Goal: Browse casually: Explore the website without a specific task or goal

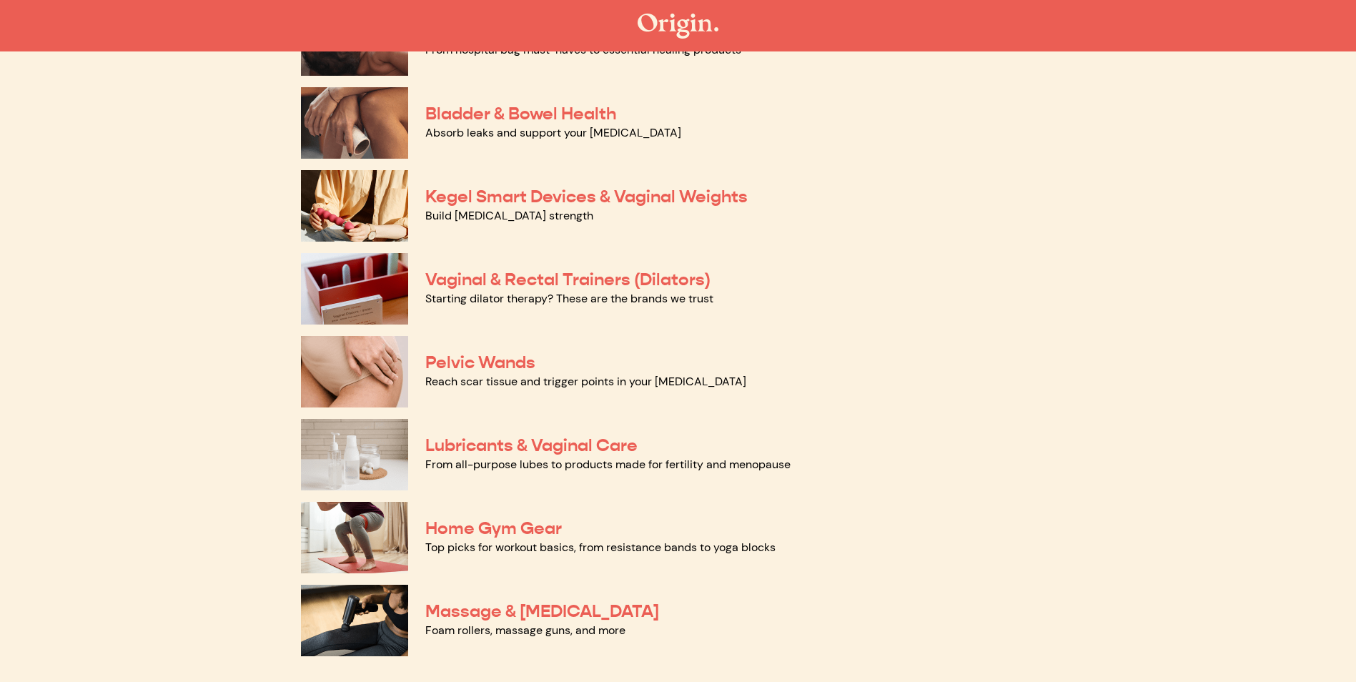
scroll to position [460, 0]
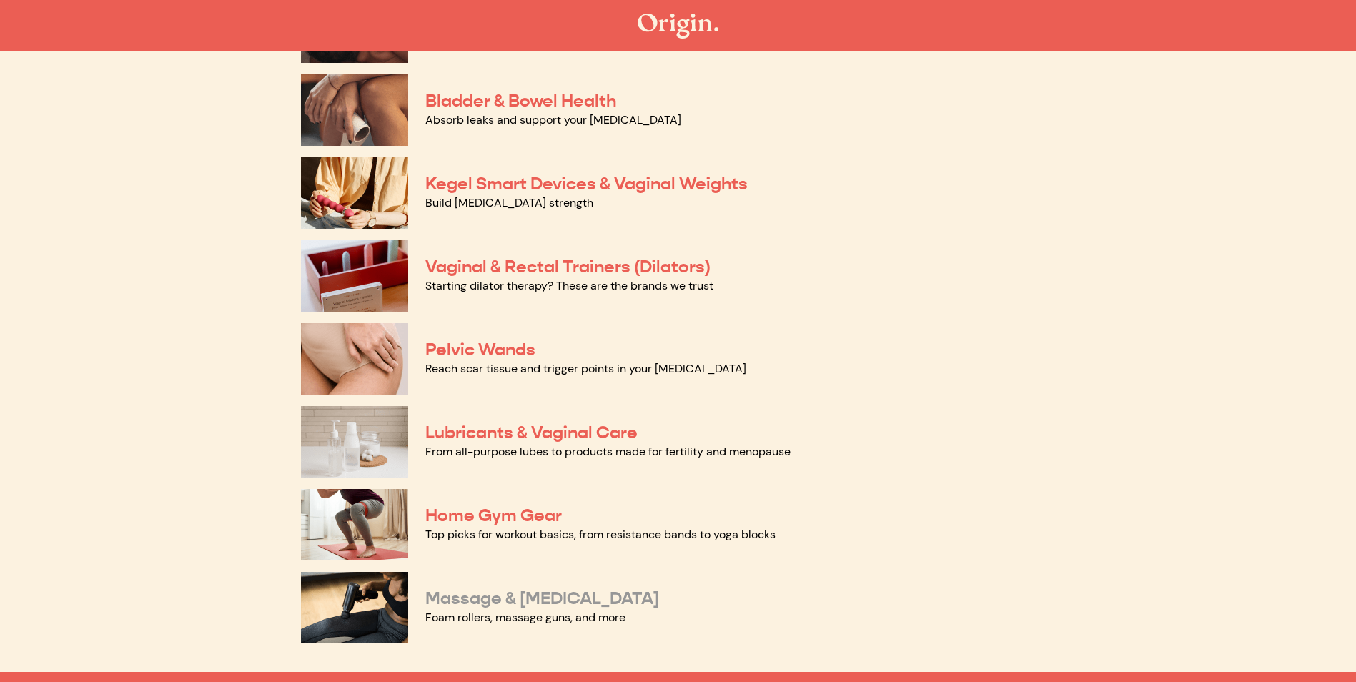
click at [521, 600] on link "Massage & [MEDICAL_DATA]" at bounding box center [542, 598] width 234 height 21
click at [468, 262] on link "Vaginal & Rectal Trainers (Dilators)" at bounding box center [567, 266] width 285 height 21
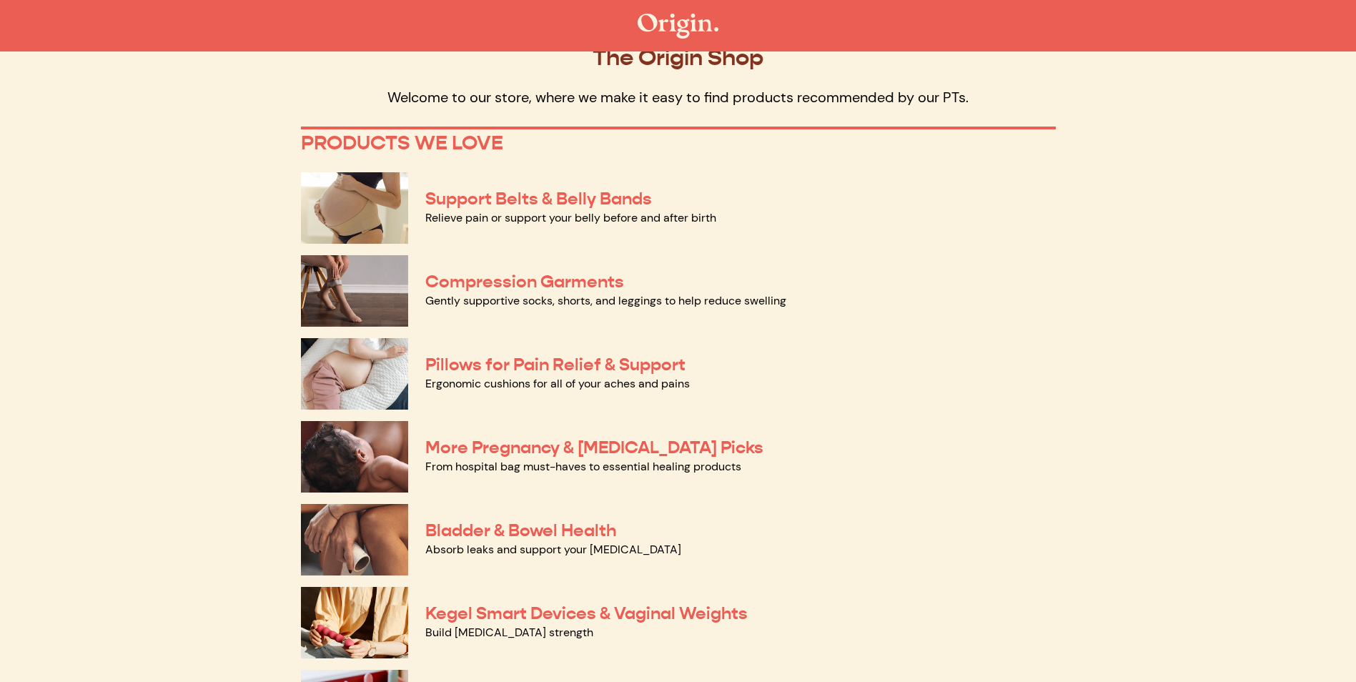
scroll to position [0, 0]
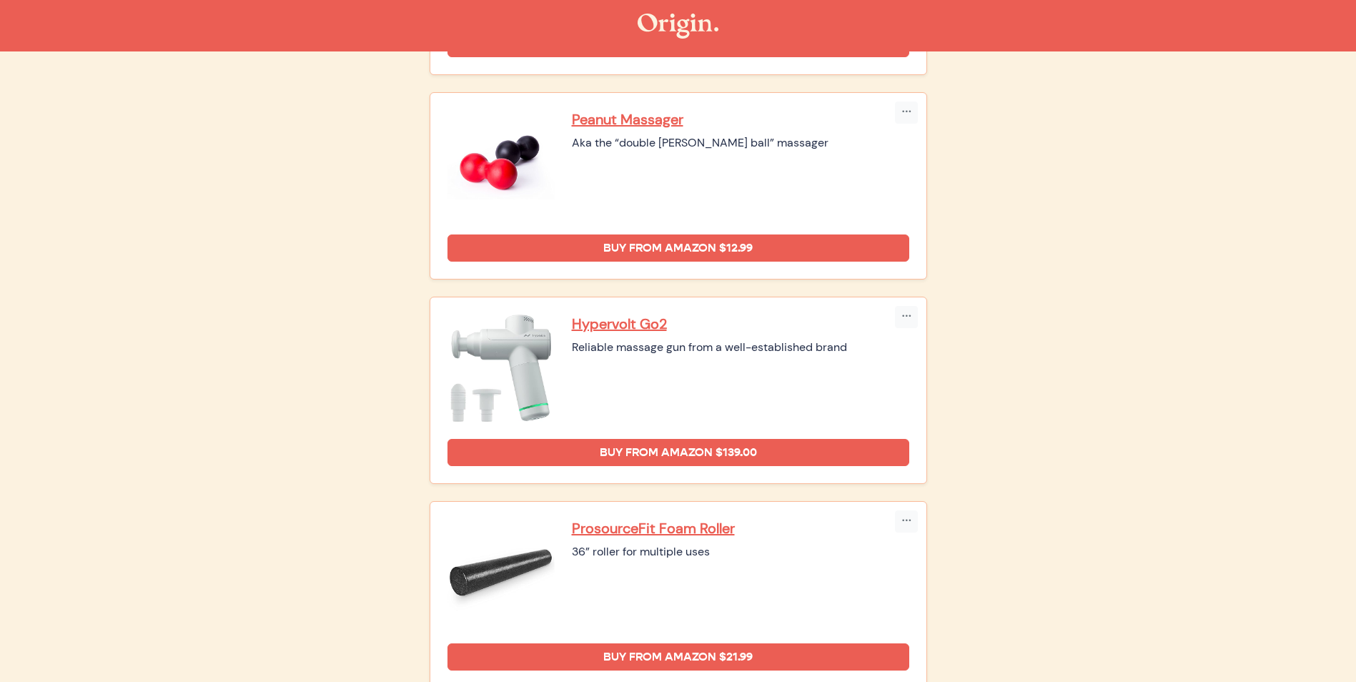
scroll to position [724, 0]
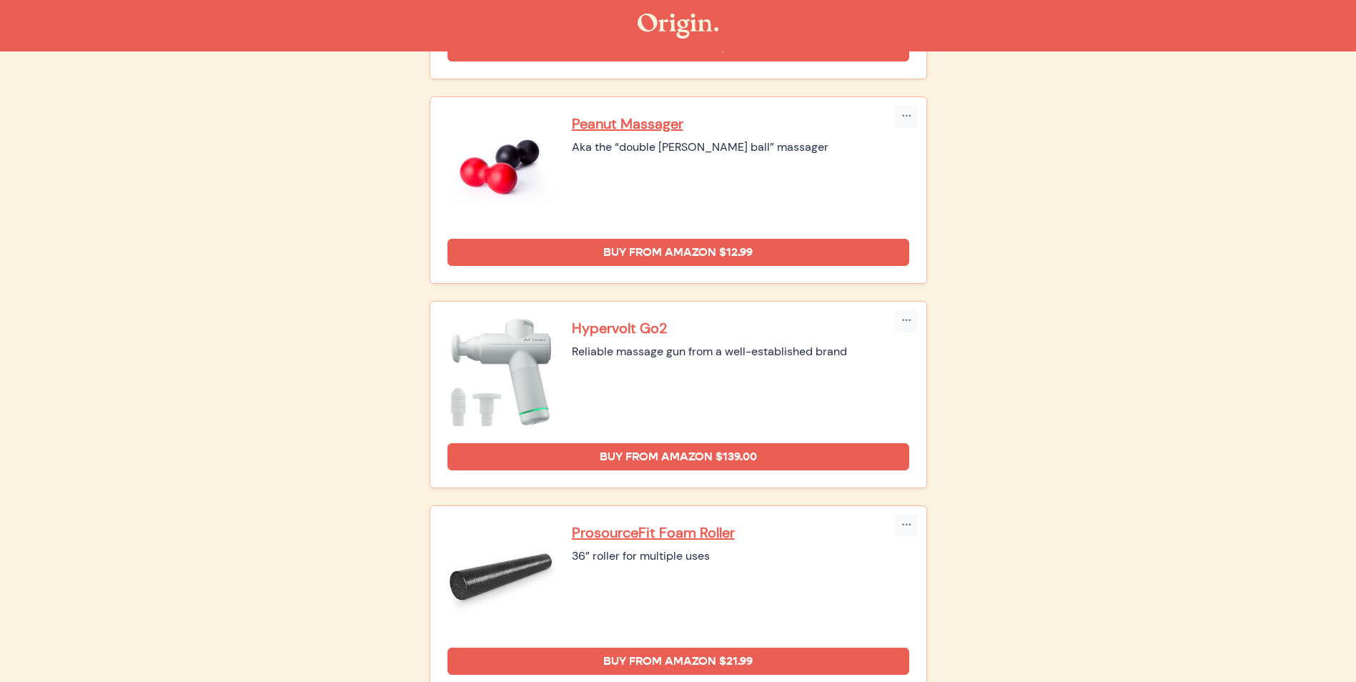
click at [592, 328] on p "Hypervolt Go2" at bounding box center [740, 328] width 337 height 19
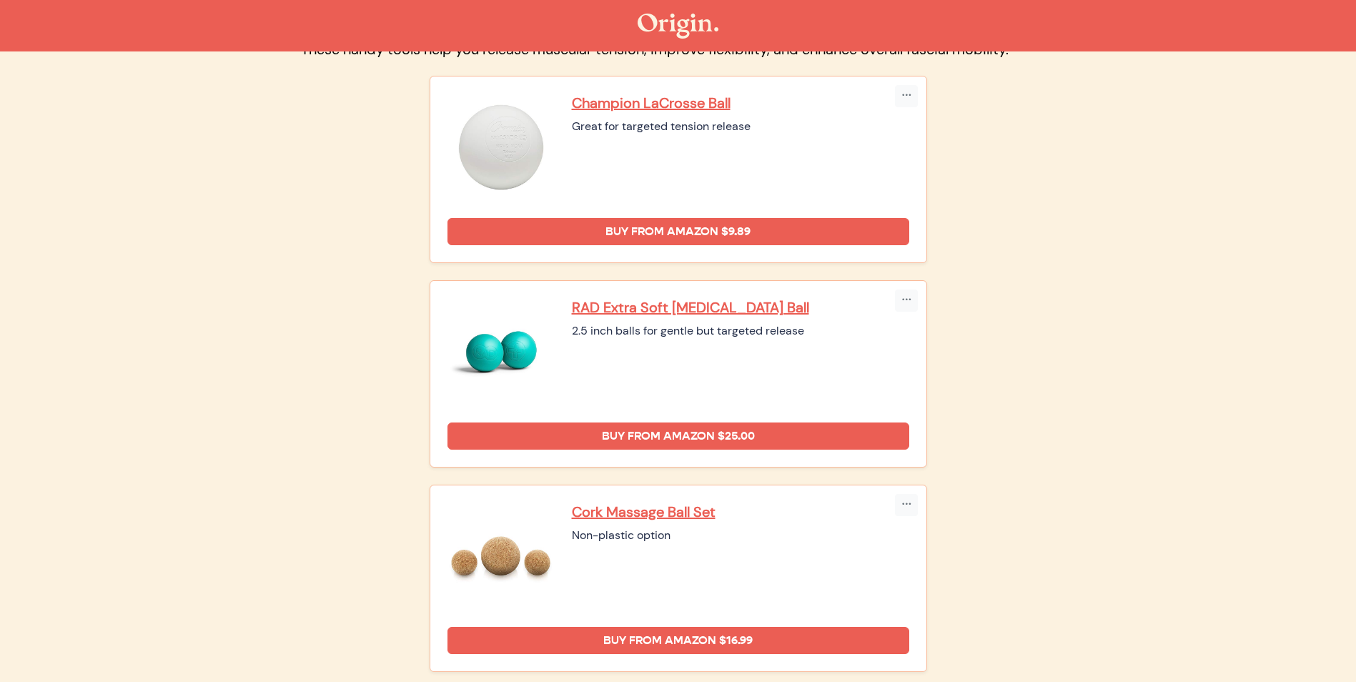
scroll to position [0, 0]
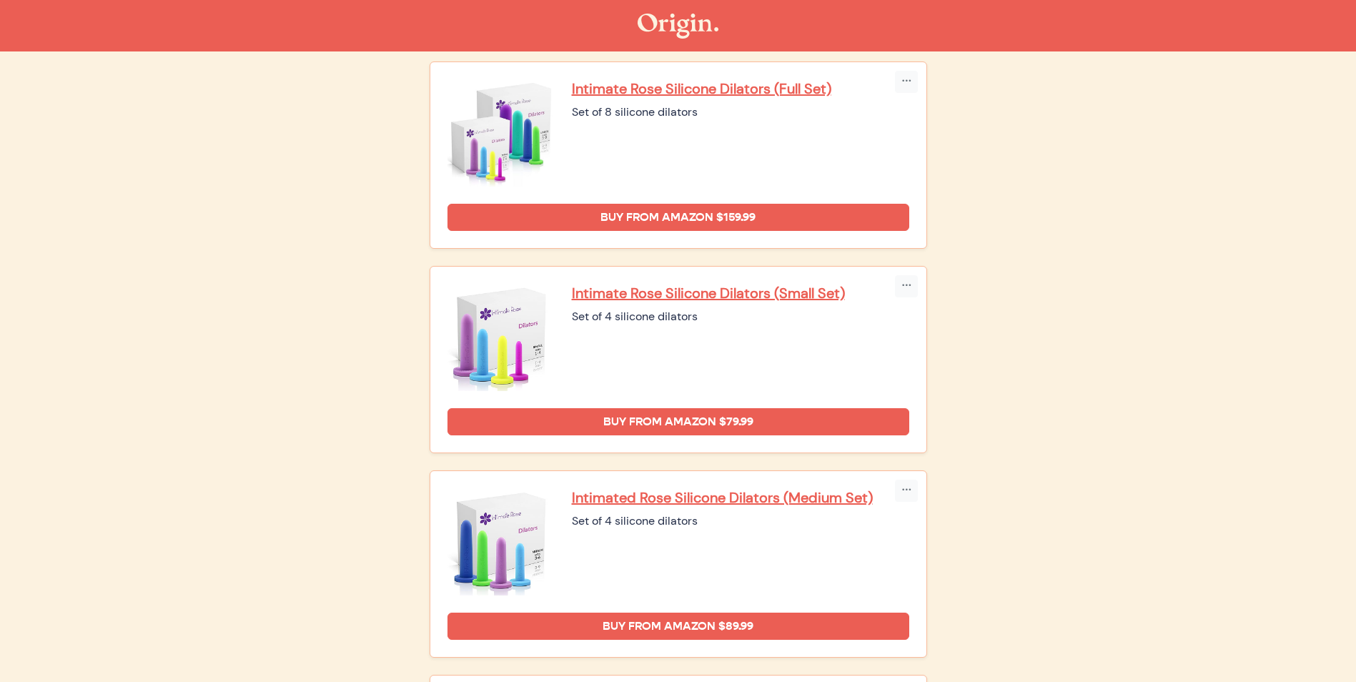
scroll to position [176, 0]
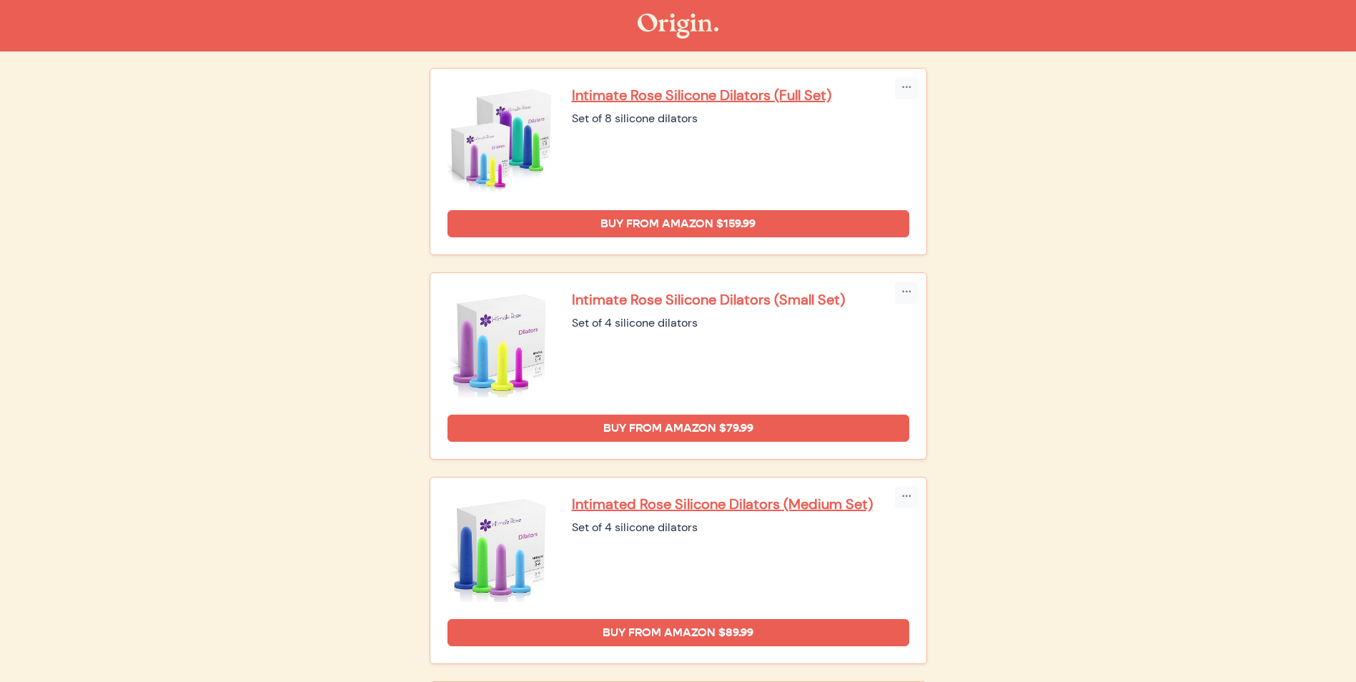
click at [606, 290] on p "Intimate Rose Silicone Dilators (Small Set)" at bounding box center [740, 299] width 337 height 19
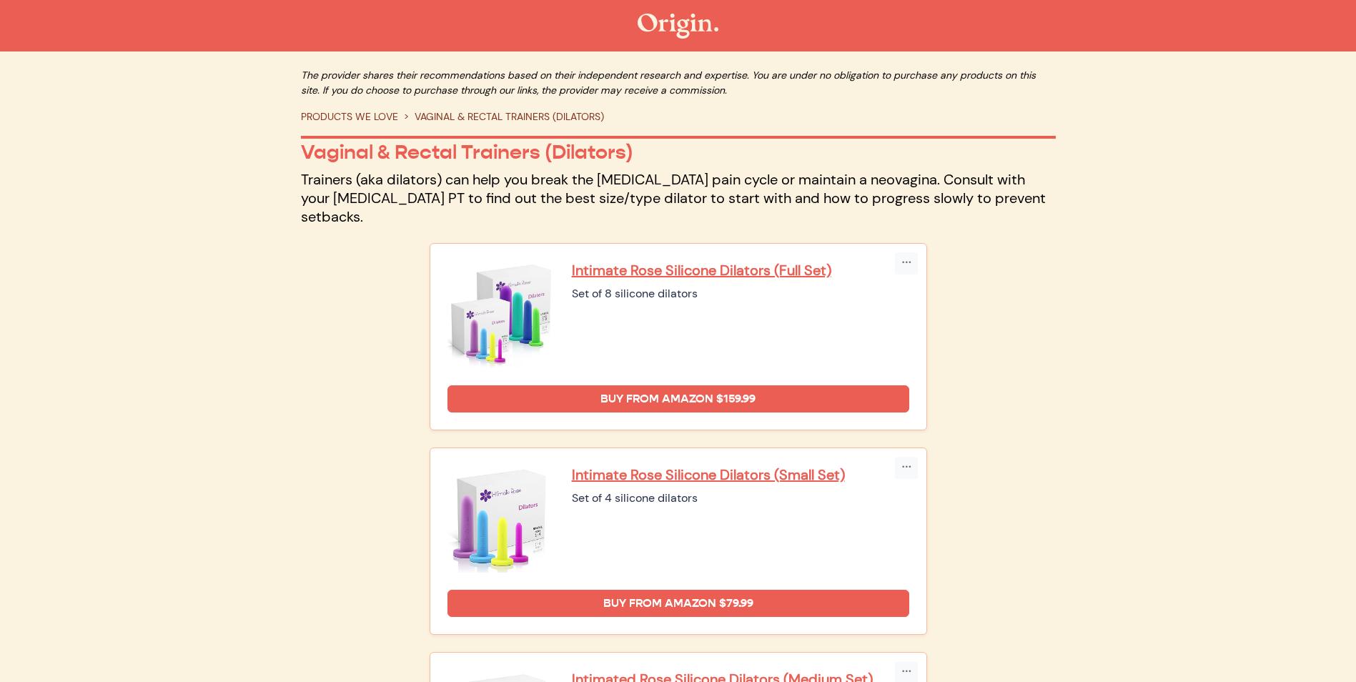
scroll to position [0, 0]
